Goal: Task Accomplishment & Management: Manage account settings

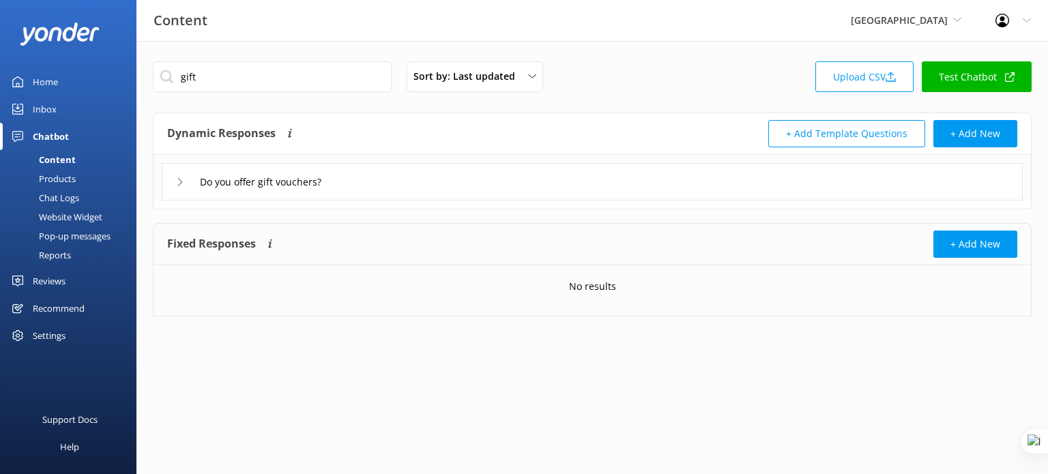
click at [915, 16] on span "[GEOGRAPHIC_DATA]" at bounding box center [899, 20] width 97 height 13
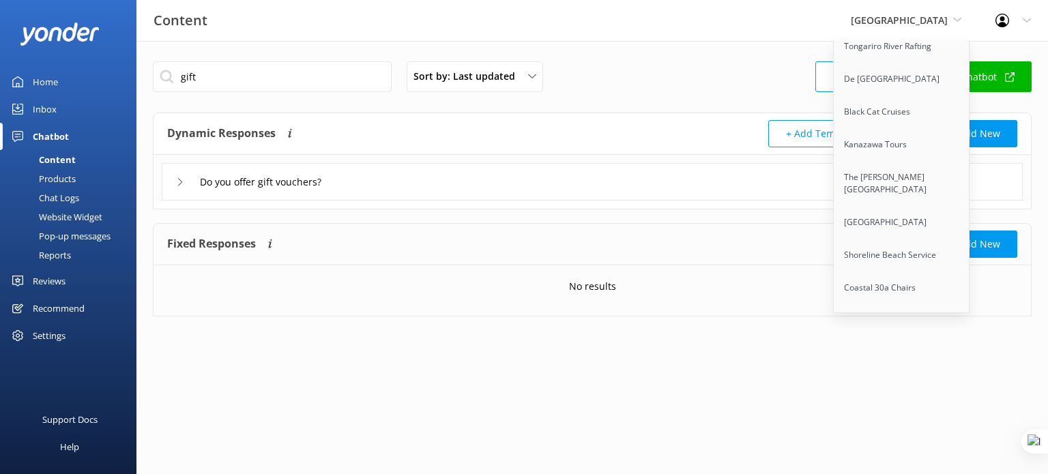
scroll to position [6381, 0]
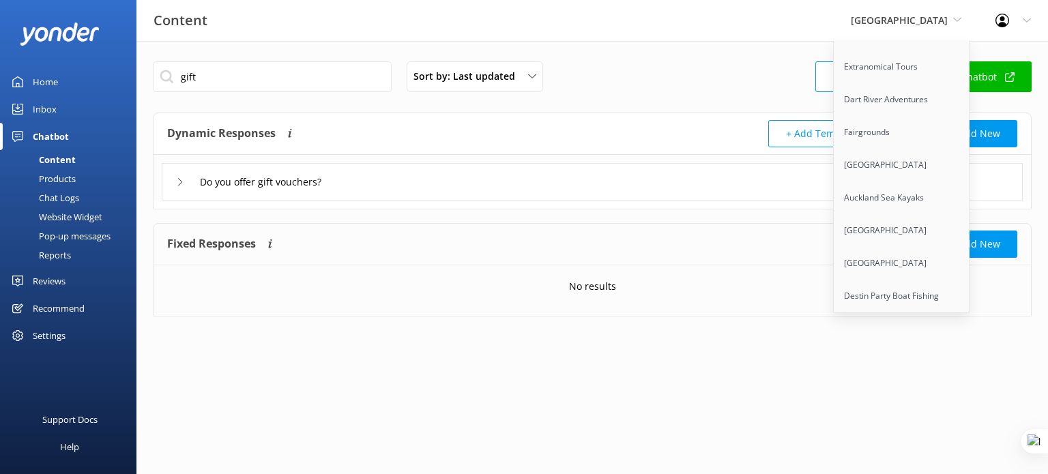
click at [925, 345] on link "The Pearl [GEOGRAPHIC_DATA]" at bounding box center [902, 367] width 136 height 45
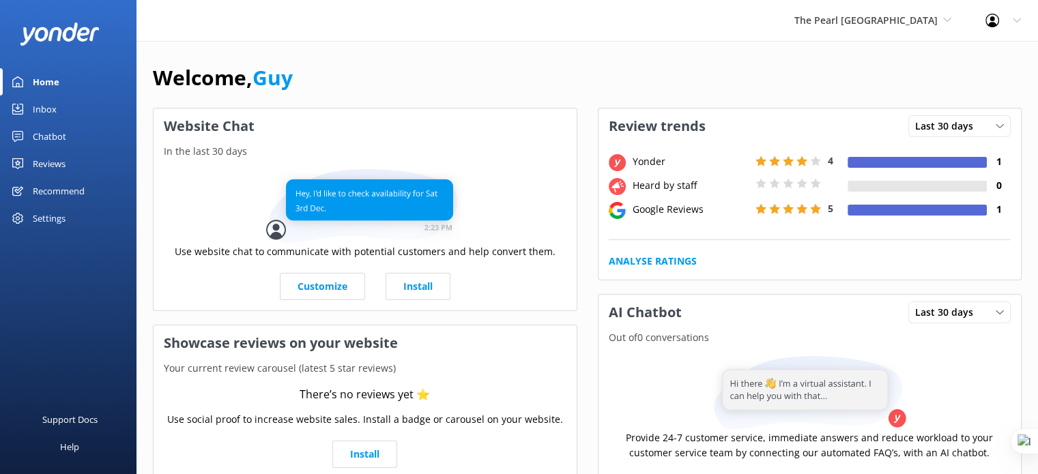
click at [50, 161] on div "Reviews" at bounding box center [49, 163] width 33 height 27
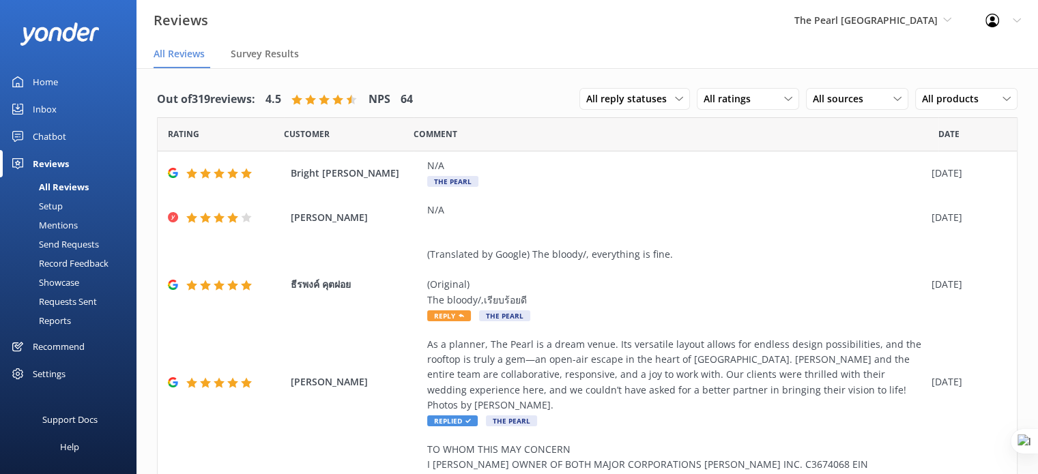
click at [55, 304] on div "Requests Sent" at bounding box center [52, 301] width 89 height 19
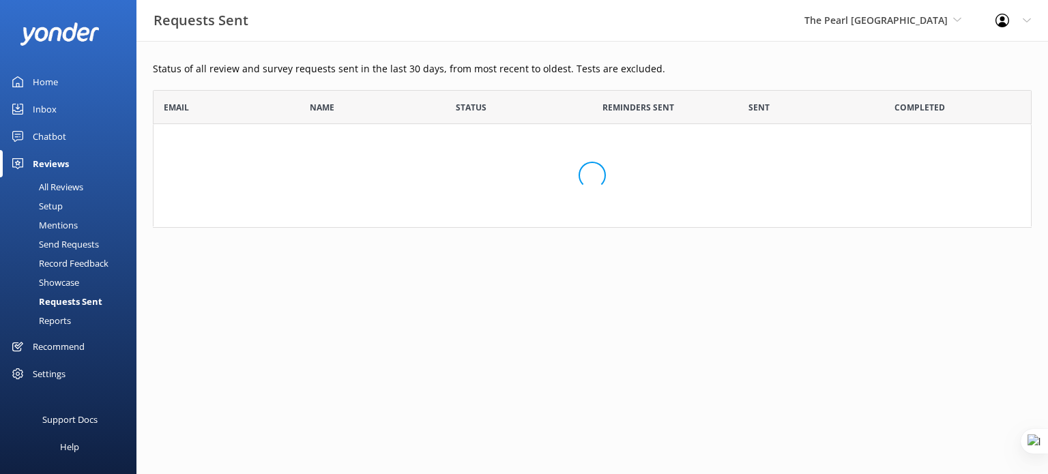
scroll to position [195, 868]
